Goal: Information Seeking & Learning: Learn about a topic

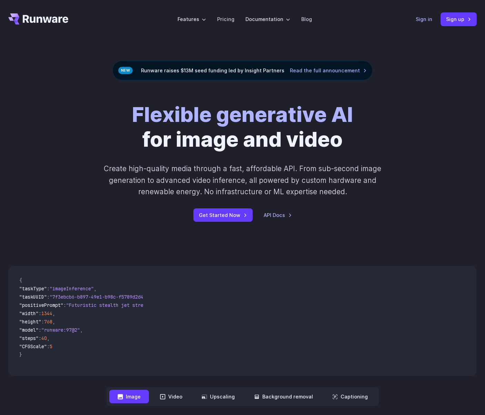
click at [427, 21] on link "Sign in" at bounding box center [424, 19] width 17 height 8
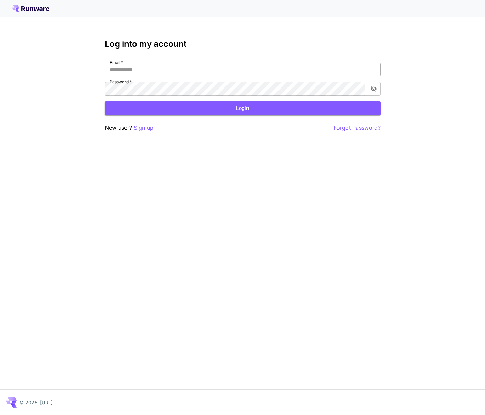
click at [237, 76] on input "Email   *" at bounding box center [243, 70] width 276 height 14
type input "**********"
click at [231, 114] on button "Login" at bounding box center [243, 108] width 276 height 14
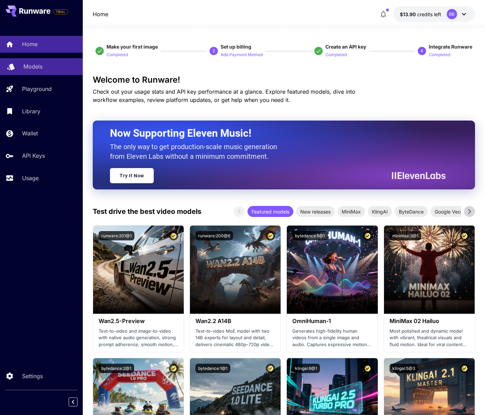
click at [42, 70] on div "Models" at bounding box center [50, 66] width 54 height 8
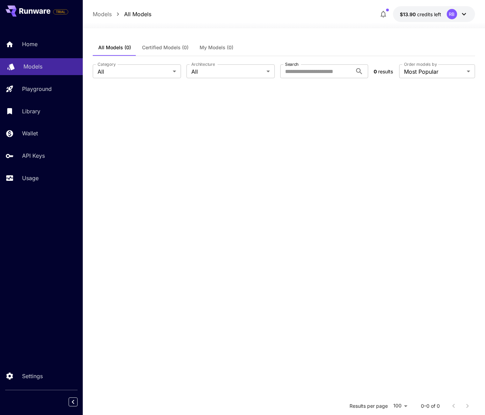
click at [56, 64] on div "Models" at bounding box center [50, 66] width 54 height 8
click at [162, 42] on button "Certified Models (0)" at bounding box center [165, 47] width 58 height 17
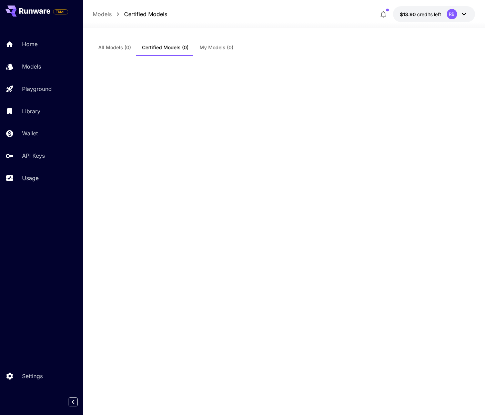
click at [115, 50] on span "All Models (0)" at bounding box center [114, 47] width 33 height 6
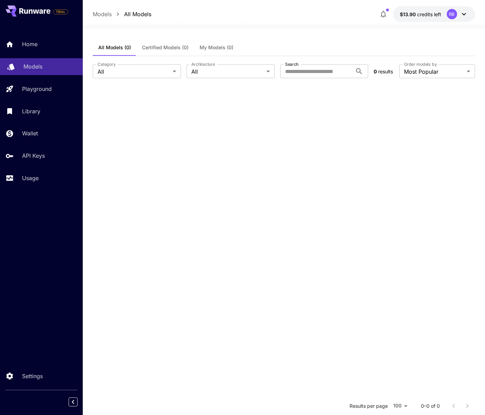
click at [40, 66] on p "Models" at bounding box center [32, 66] width 19 height 8
click at [47, 51] on link "Home" at bounding box center [41, 44] width 83 height 17
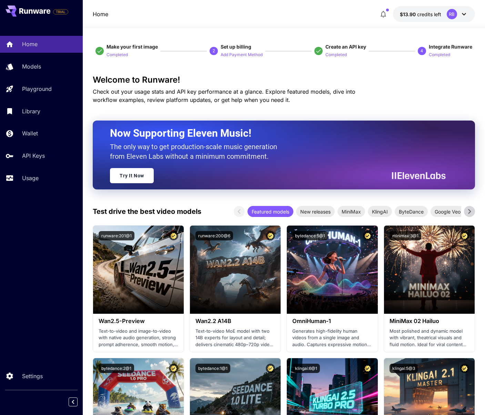
click at [47, 58] on div "Home Models Playground Library Wallet API Keys Usage" at bounding box center [41, 111] width 83 height 151
click at [47, 70] on div "Models" at bounding box center [50, 66] width 54 height 8
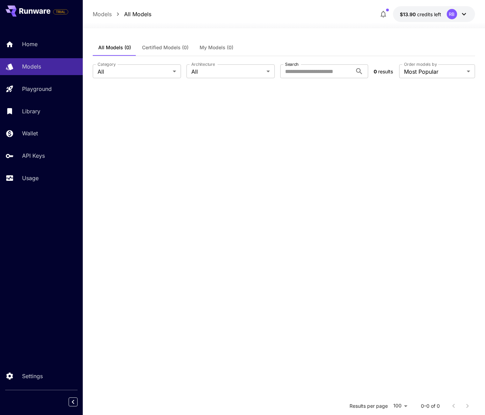
click at [435, 17] on span "credits left" at bounding box center [429, 14] width 24 height 6
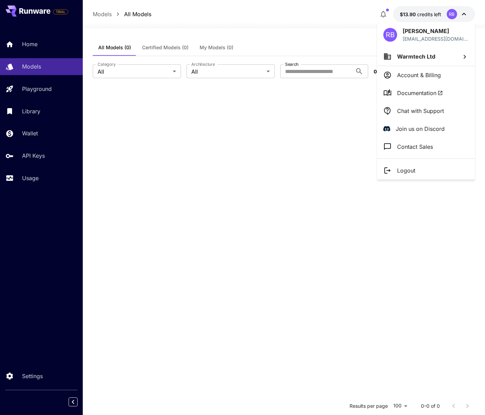
click at [406, 176] on li "Logout" at bounding box center [426, 171] width 98 height 18
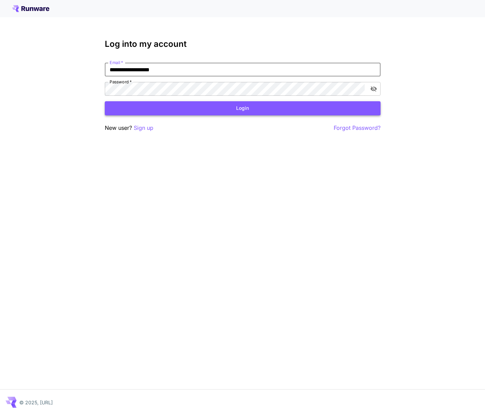
type input "**********"
click at [230, 112] on button "Login" at bounding box center [243, 108] width 276 height 14
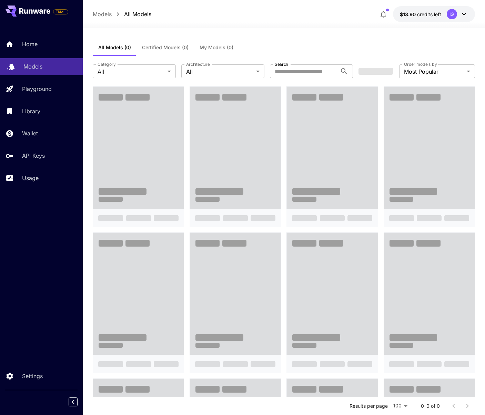
click at [47, 73] on link "Models" at bounding box center [41, 66] width 83 height 17
click at [130, 101] on span at bounding box center [138, 148] width 91 height 122
